Goal: Information Seeking & Learning: Learn about a topic

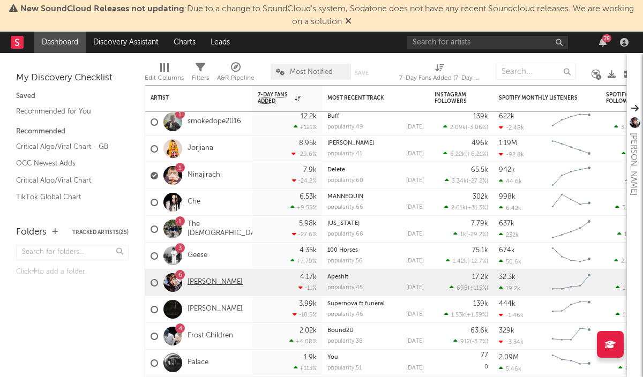
click at [198, 283] on link "[PERSON_NAME]" at bounding box center [215, 282] width 55 height 9
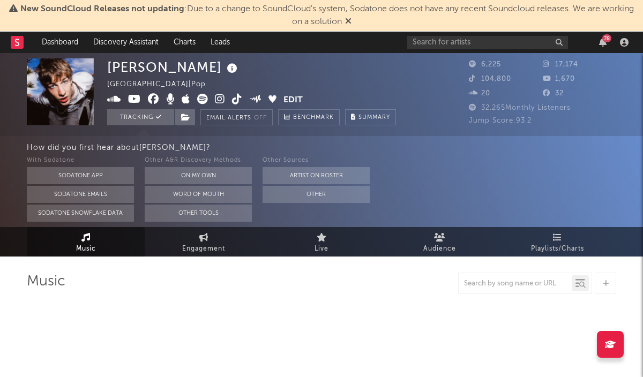
select select "1w"
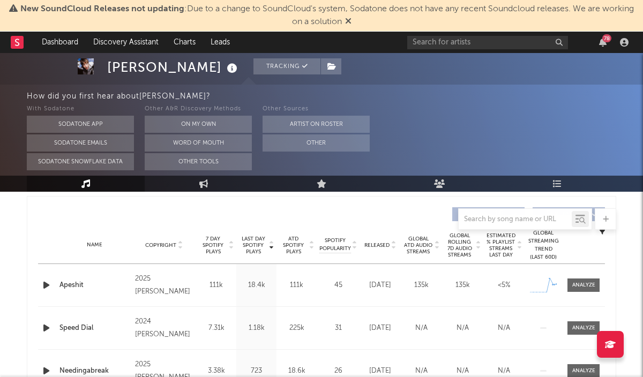
scroll to position [396, 0]
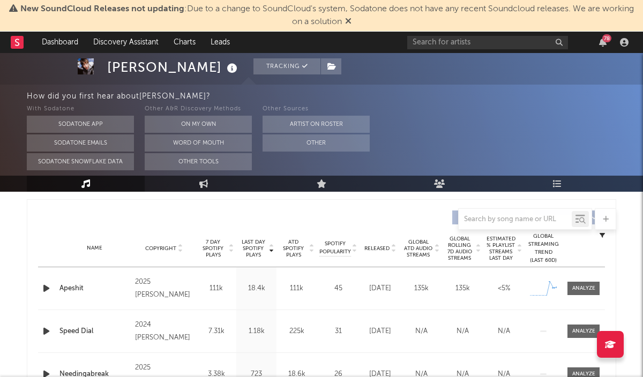
click at [387, 294] on div "Aug 29, 2025" at bounding box center [380, 289] width 36 height 11
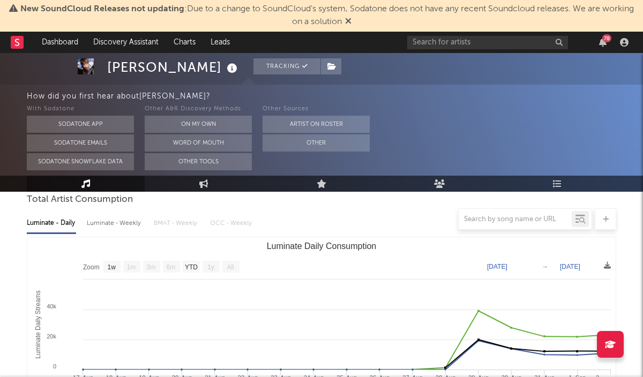
scroll to position [0, 0]
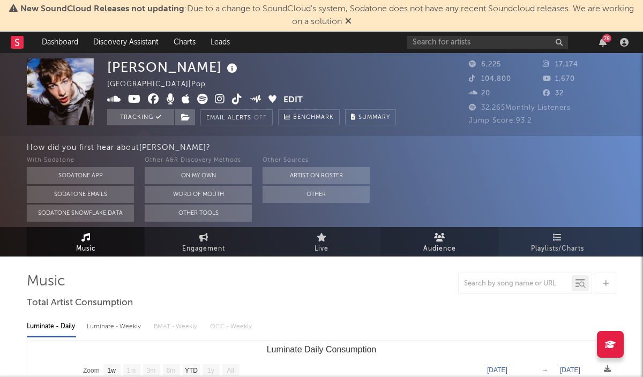
click at [440, 240] on icon at bounding box center [439, 237] width 11 height 9
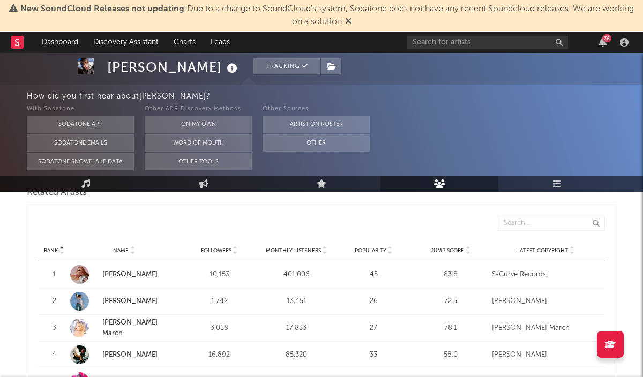
scroll to position [391, 0]
click at [559, 182] on icon at bounding box center [557, 184] width 9 height 9
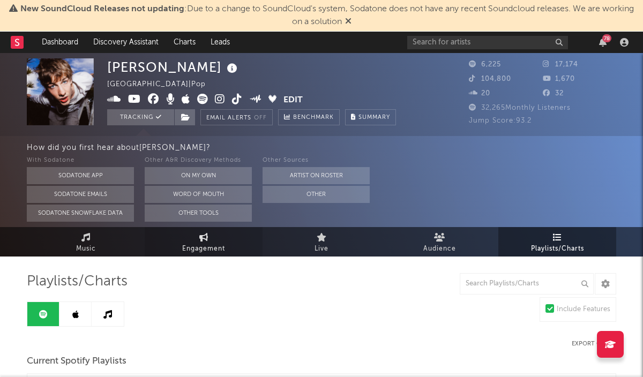
click at [213, 243] on span "Engagement" at bounding box center [203, 249] width 43 height 13
select select "1w"
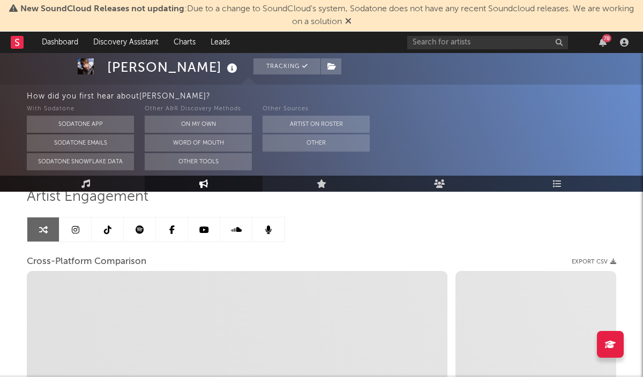
scroll to position [77, 0]
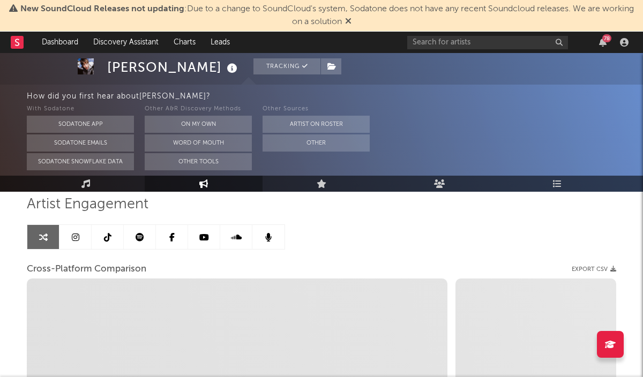
select select "1m"
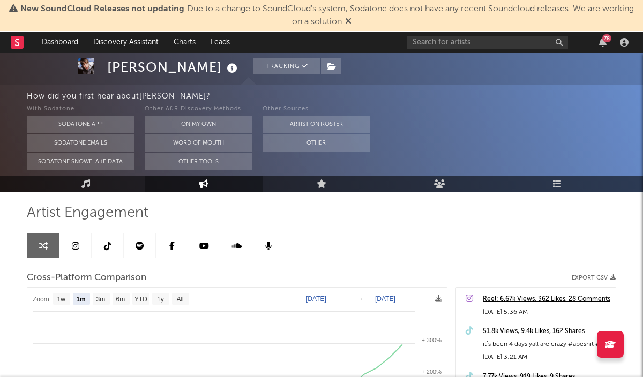
scroll to position [0, 0]
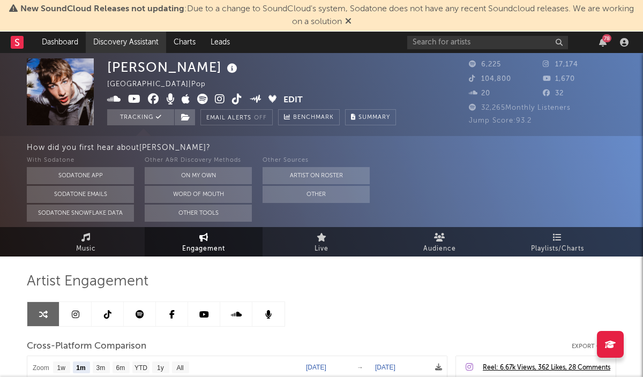
click at [108, 40] on link "Discovery Assistant" at bounding box center [126, 42] width 80 height 21
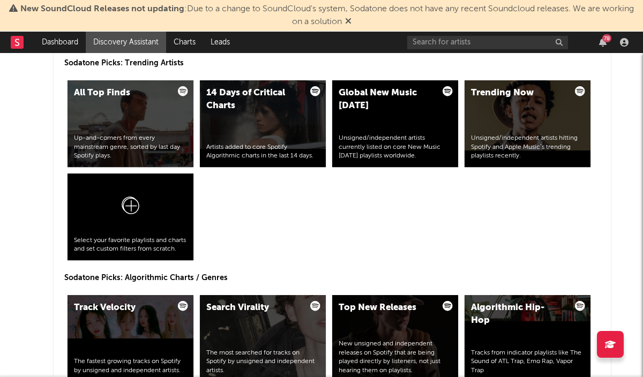
scroll to position [1358, 0]
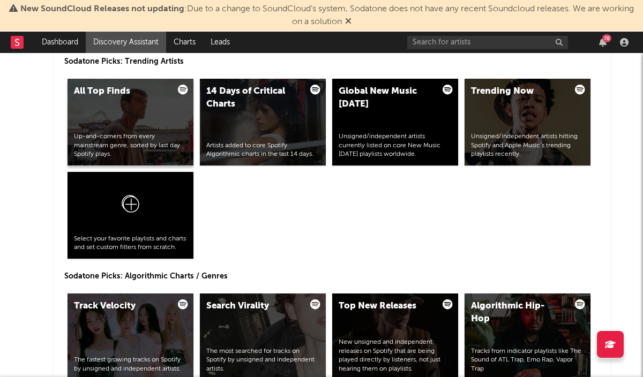
click at [154, 115] on div "All Top Finds Up-and-comers from every mainstream genre, sorted by last day Spo…" at bounding box center [131, 122] width 126 height 87
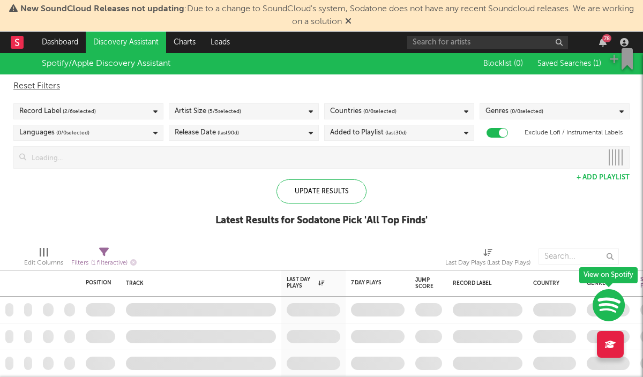
checkbox input "true"
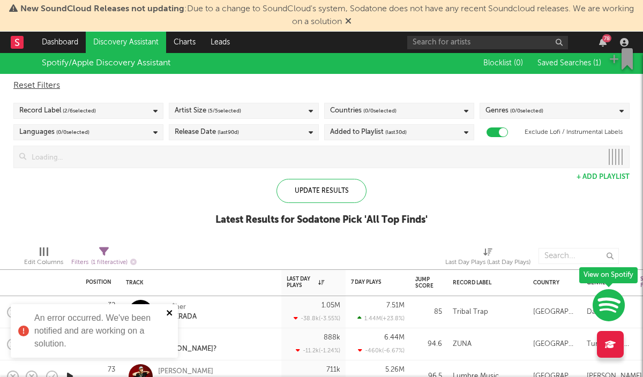
click at [167, 315] on icon "close" at bounding box center [169, 312] width 5 height 5
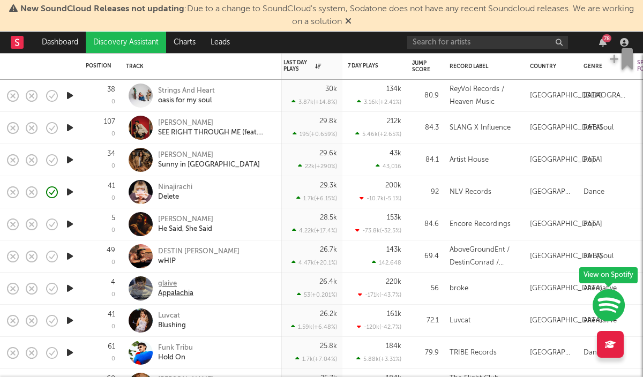
click at [169, 289] on div "Appalachia" at bounding box center [175, 294] width 35 height 10
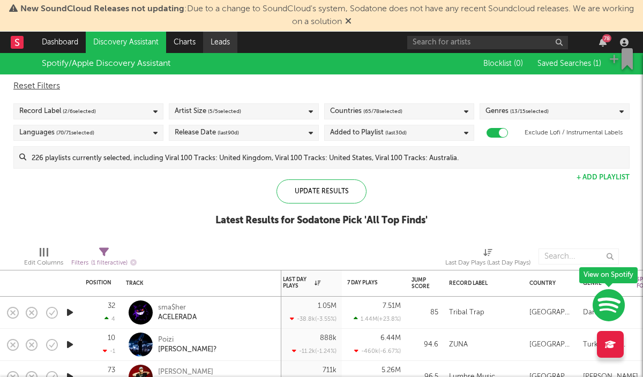
click at [225, 40] on link "Leads" at bounding box center [220, 42] width 34 height 21
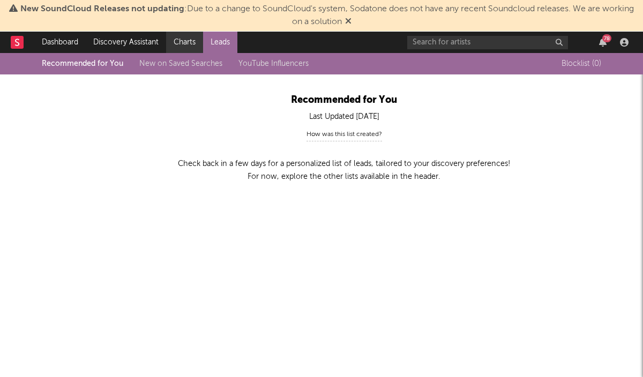
click at [176, 41] on link "Charts" at bounding box center [184, 42] width 37 height 21
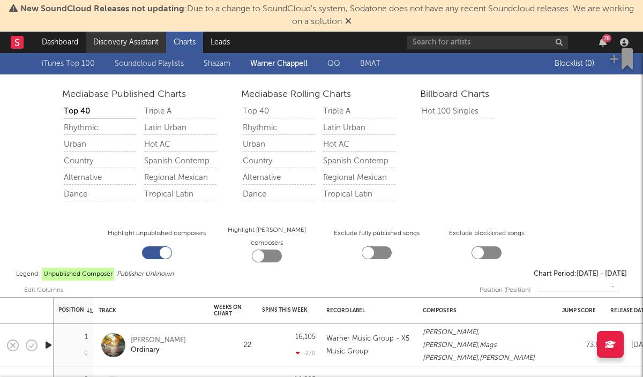
click at [123, 34] on link "Discovery Assistant" at bounding box center [126, 42] width 80 height 21
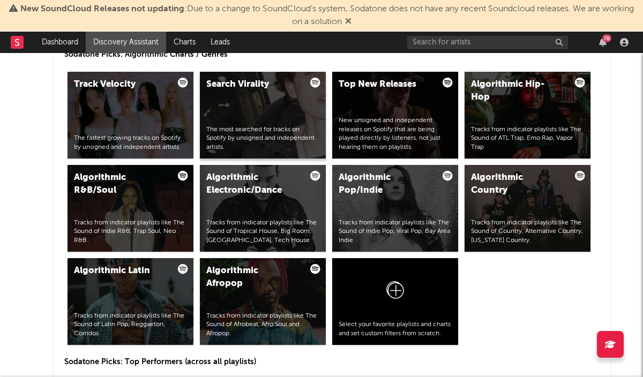
scroll to position [1584, 0]
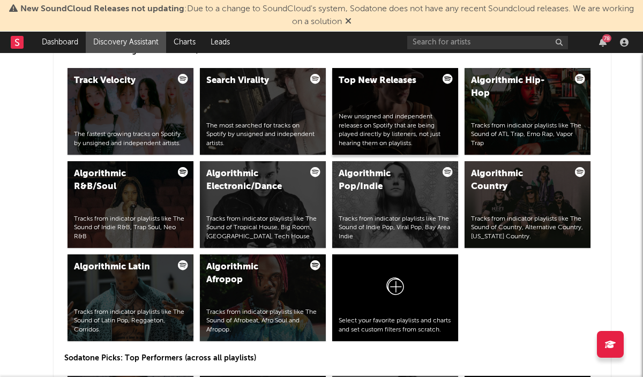
click at [389, 136] on div "New unsigned and independent releases on Spotify that are being played directly…" at bounding box center [395, 131] width 113 height 36
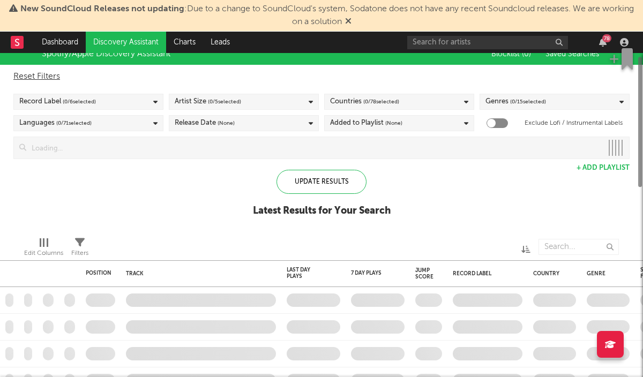
checkbox input "true"
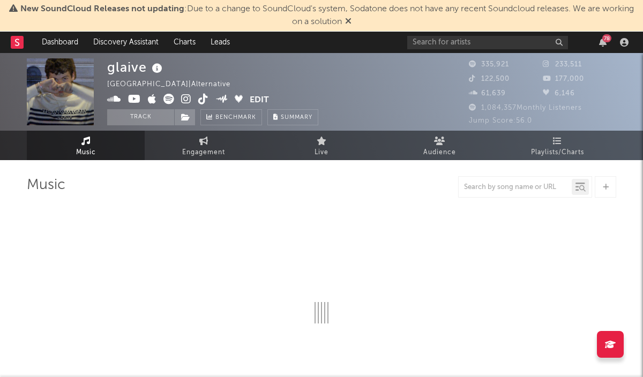
select select "6m"
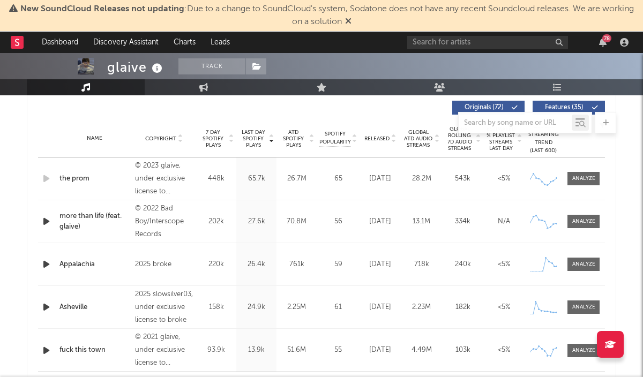
scroll to position [409, 0]
